Goal: Find specific page/section: Find specific page/section

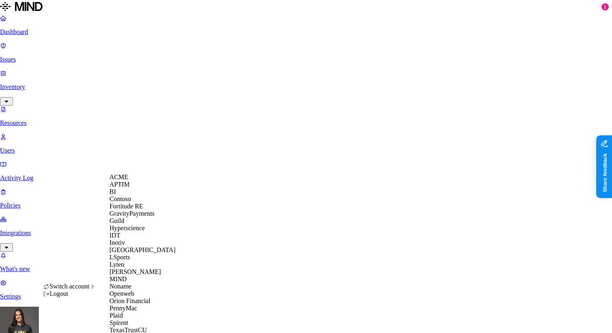
click at [85, 297] on div "Logout" at bounding box center [69, 293] width 53 height 7
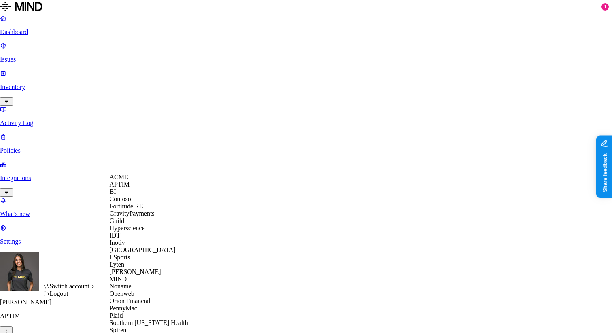
scroll to position [241, 0]
click at [141, 319] on span "Southern [US_STATE] Health" at bounding box center [149, 322] width 78 height 7
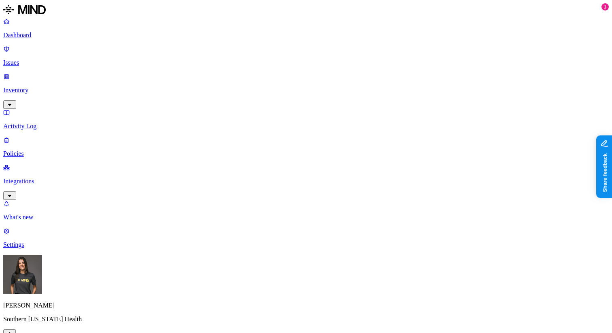
click at [55, 73] on link "Inventory" at bounding box center [305, 90] width 605 height 35
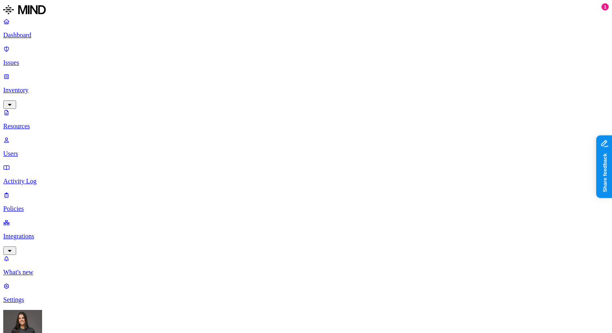
type input "me"
click at [345, 56] on label "Medical Record Number" at bounding box center [361, 52] width 64 height 7
